Goal: Information Seeking & Learning: Learn about a topic

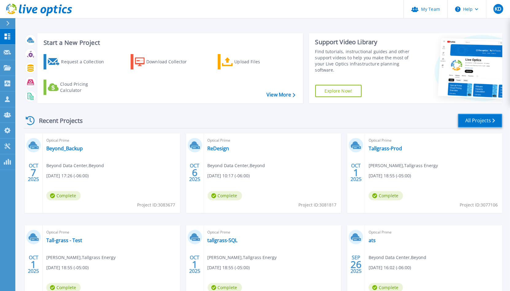
click at [465, 120] on link "All Projects" at bounding box center [480, 121] width 44 height 14
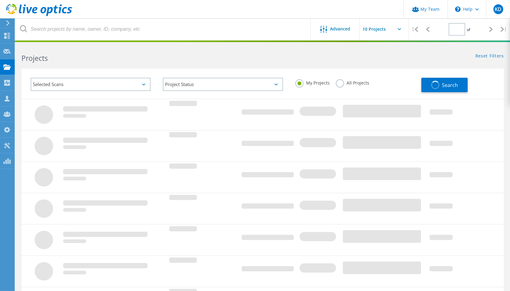
type input "1"
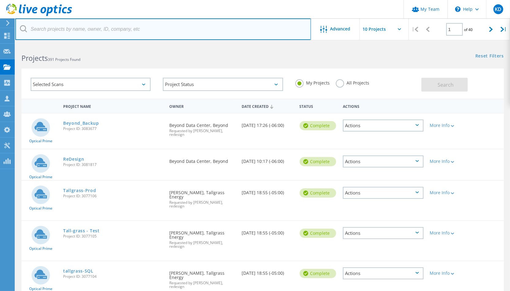
click at [114, 32] on input "text" at bounding box center [163, 28] width 296 height 21
type input "wt"
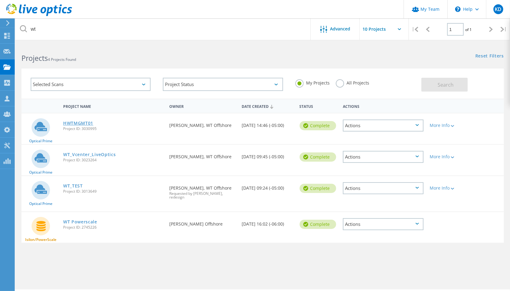
click at [83, 122] on link "HWTMGMT01" at bounding box center [78, 123] width 30 height 4
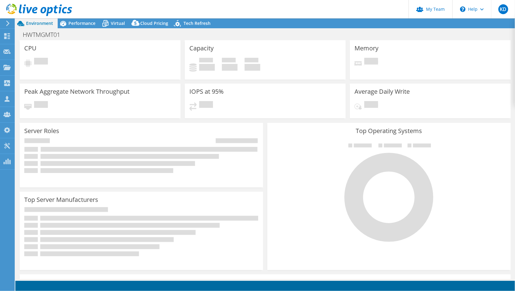
select select "USD"
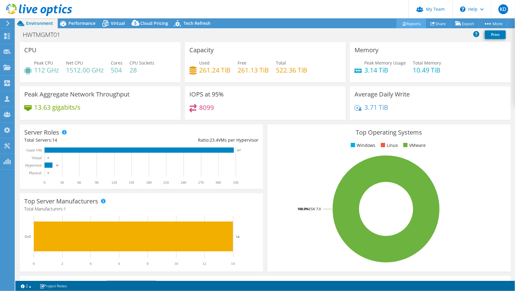
click at [403, 22] on link "Reports" at bounding box center [410, 24] width 29 height 10
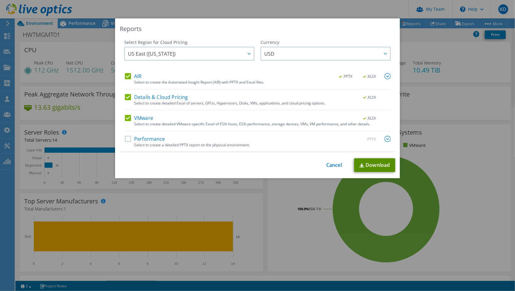
click at [372, 164] on link "Download" at bounding box center [374, 165] width 41 height 14
click at [327, 167] on link "Cancel" at bounding box center [334, 165] width 16 height 6
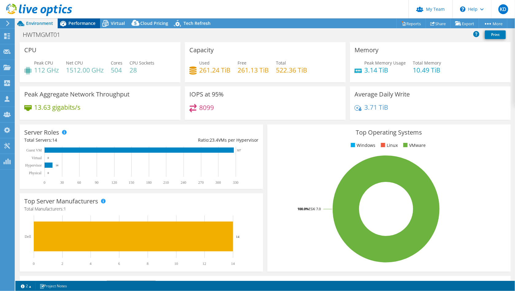
click at [79, 25] on span "Performance" at bounding box center [81, 23] width 27 height 6
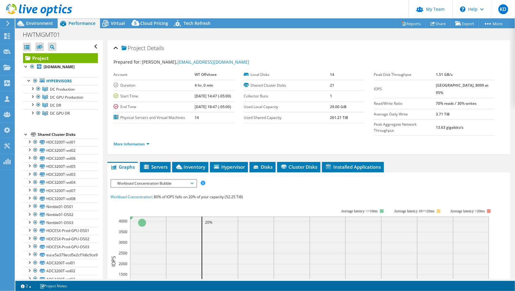
click at [151, 179] on span "Workload Concentration Bubble" at bounding box center [153, 182] width 79 height 7
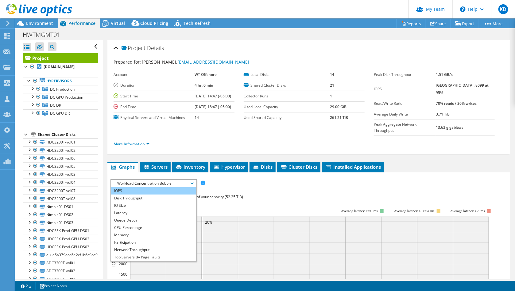
click at [141, 187] on li "IOPS" at bounding box center [153, 190] width 85 height 7
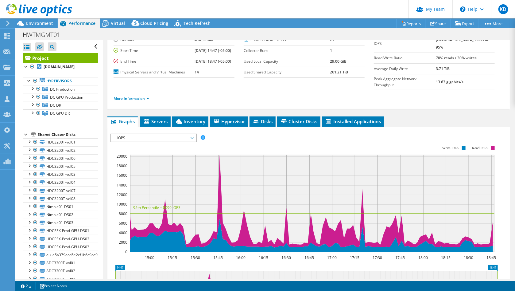
scroll to position [82, 0]
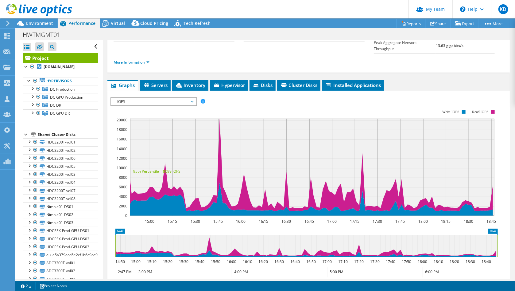
drag, startPoint x: 374, startPoint y: 98, endPoint x: 327, endPoint y: 96, distance: 47.0
click at [374, 101] on rect at bounding box center [303, 162] width 387 height 123
click at [175, 98] on span "IOPS" at bounding box center [153, 101] width 79 height 7
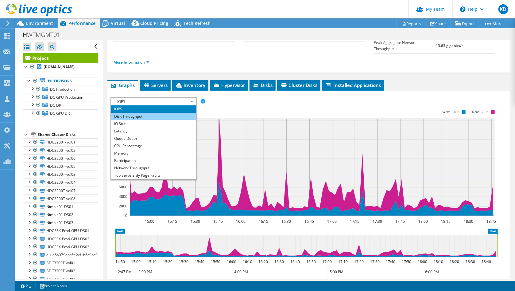
click at [146, 113] on li "Disk Throughput" at bounding box center [153, 116] width 85 height 7
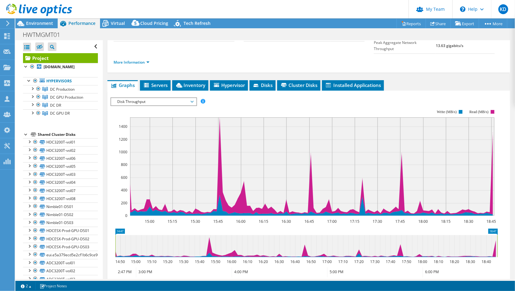
click at [362, 101] on rect at bounding box center [303, 162] width 387 height 123
click at [158, 98] on span "Disk Throughput" at bounding box center [153, 101] width 79 height 7
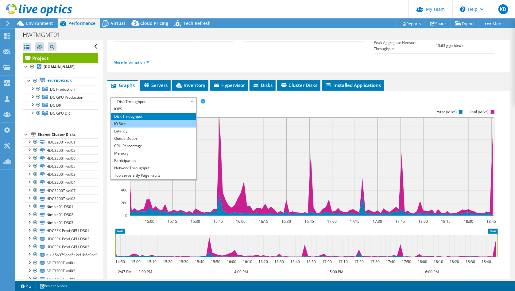
click at [134, 120] on li "IO Size" at bounding box center [153, 123] width 85 height 7
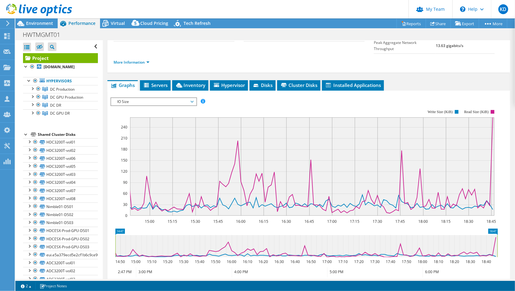
click at [378, 101] on rect at bounding box center [303, 162] width 387 height 123
click at [161, 98] on span "IO Size" at bounding box center [153, 101] width 79 height 7
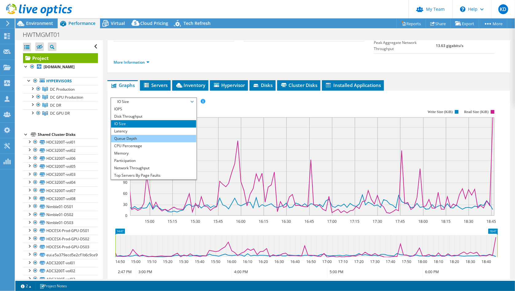
click at [140, 135] on li "Queue Depth" at bounding box center [153, 138] width 85 height 7
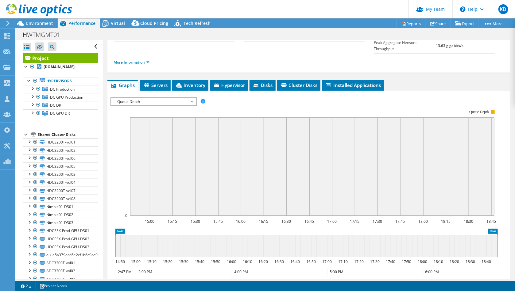
drag, startPoint x: 365, startPoint y: 97, endPoint x: 315, endPoint y: 96, distance: 49.7
click at [365, 101] on rect at bounding box center [303, 162] width 387 height 123
click at [145, 98] on span "Queue Depth" at bounding box center [153, 101] width 79 height 7
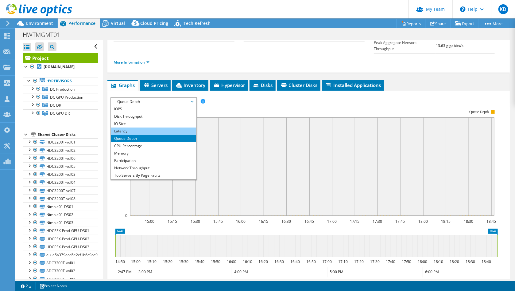
drag, startPoint x: 127, startPoint y: 117, endPoint x: 120, endPoint y: 118, distance: 7.1
click at [126, 127] on li "Latency" at bounding box center [153, 130] width 85 height 7
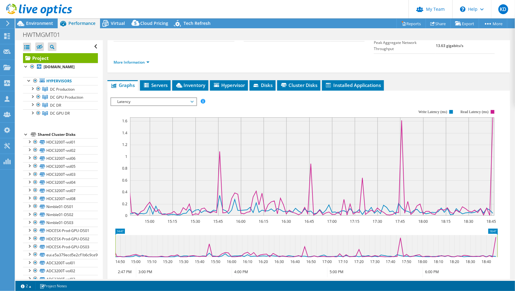
click at [383, 101] on rect at bounding box center [303, 162] width 387 height 123
drag, startPoint x: 387, startPoint y: 95, endPoint x: 338, endPoint y: 96, distance: 49.1
click at [387, 101] on rect at bounding box center [303, 162] width 387 height 123
click at [168, 98] on span "Latency" at bounding box center [153, 101] width 79 height 7
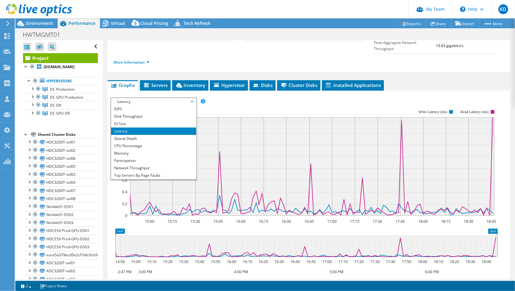
drag, startPoint x: 137, startPoint y: 132, endPoint x: 220, endPoint y: 129, distance: 82.6
click at [137, 142] on li "CPU Percentage" at bounding box center [153, 145] width 85 height 7
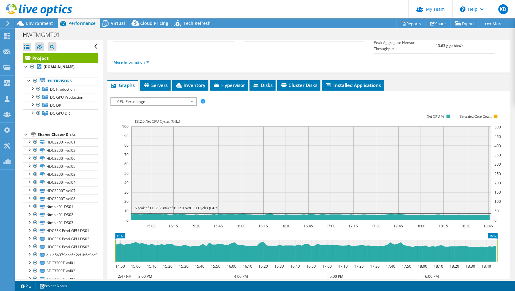
click at [391, 97] on div "IOPS Disk Throughput IO Size Latency Queue Depth CPU Percentage Memory Page Fau…" at bounding box center [308, 101] width 396 height 8
click at [32, 24] on span "Environment" at bounding box center [39, 23] width 27 height 6
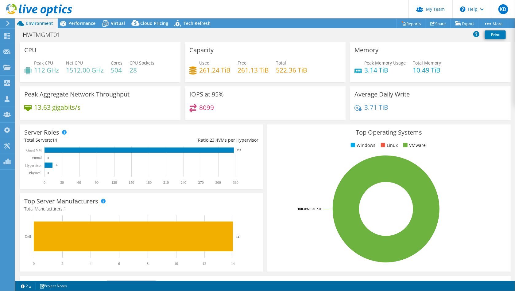
drag, startPoint x: 354, startPoint y: 110, endPoint x: 335, endPoint y: 103, distance: 20.4
click at [354, 110] on icon at bounding box center [357, 108] width 7 height 6
click at [87, 20] on div "Performance" at bounding box center [79, 23] width 42 height 10
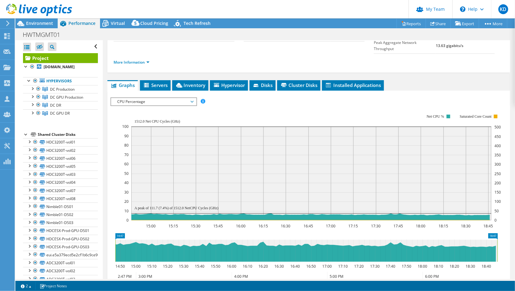
click at [133, 59] on li "More Information" at bounding box center [134, 62] width 40 height 7
click at [135, 60] on link "More Information" at bounding box center [132, 62] width 36 height 5
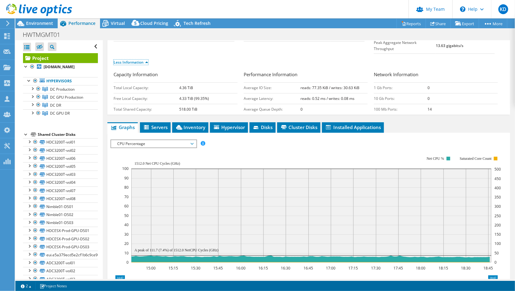
scroll to position [0, 0]
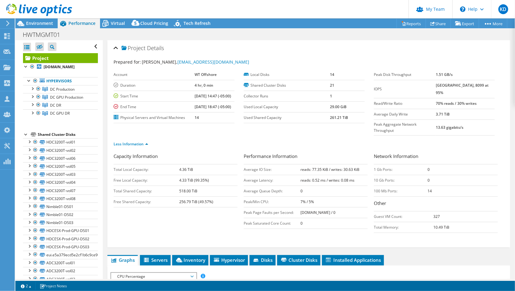
click at [348, 152] on h3 "Performance Information" at bounding box center [306, 156] width 124 height 8
